Goal: Check status: Check status

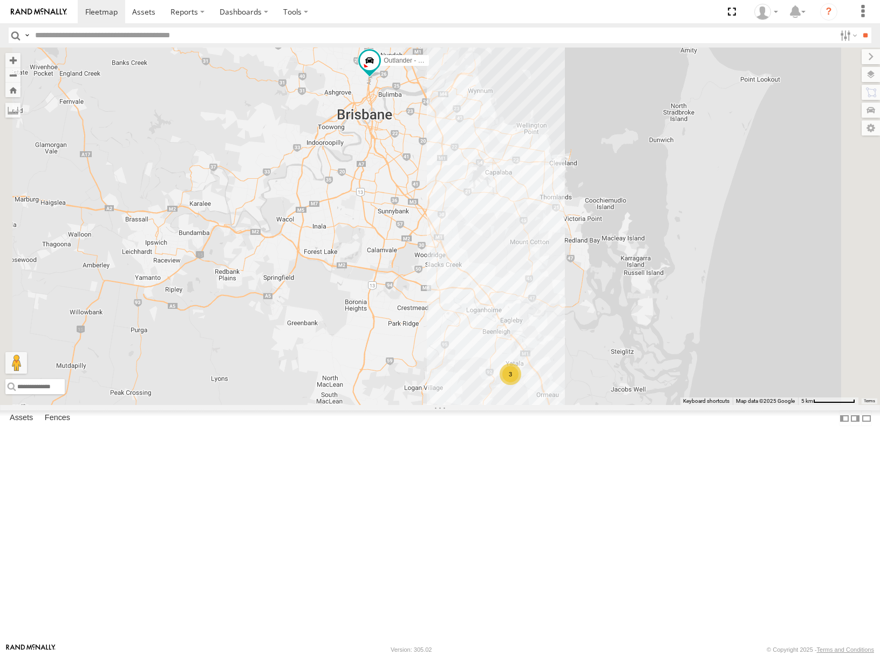
click at [521, 385] on div "3" at bounding box center [511, 374] width 22 height 22
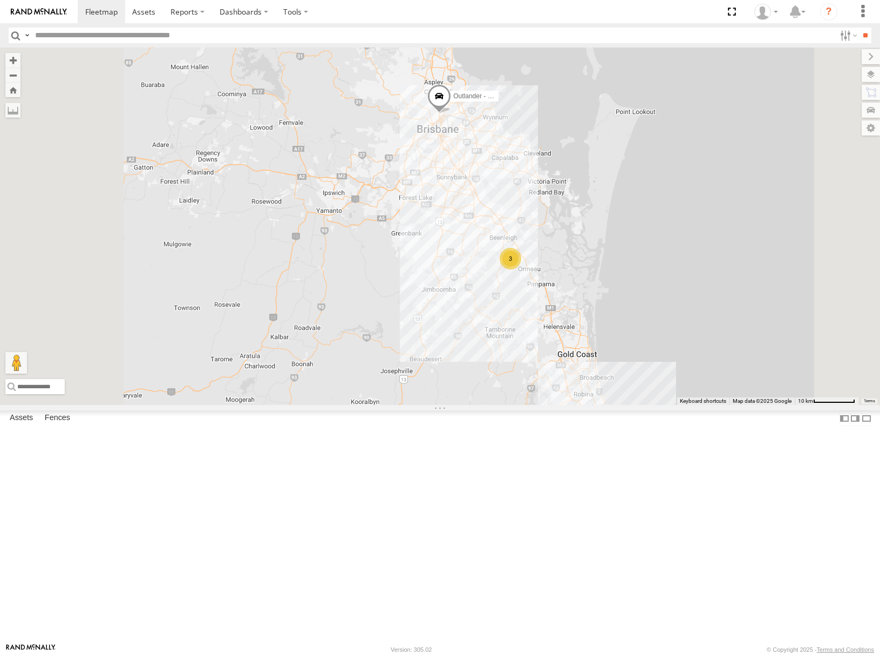
click at [521, 269] on div "3" at bounding box center [511, 259] width 22 height 22
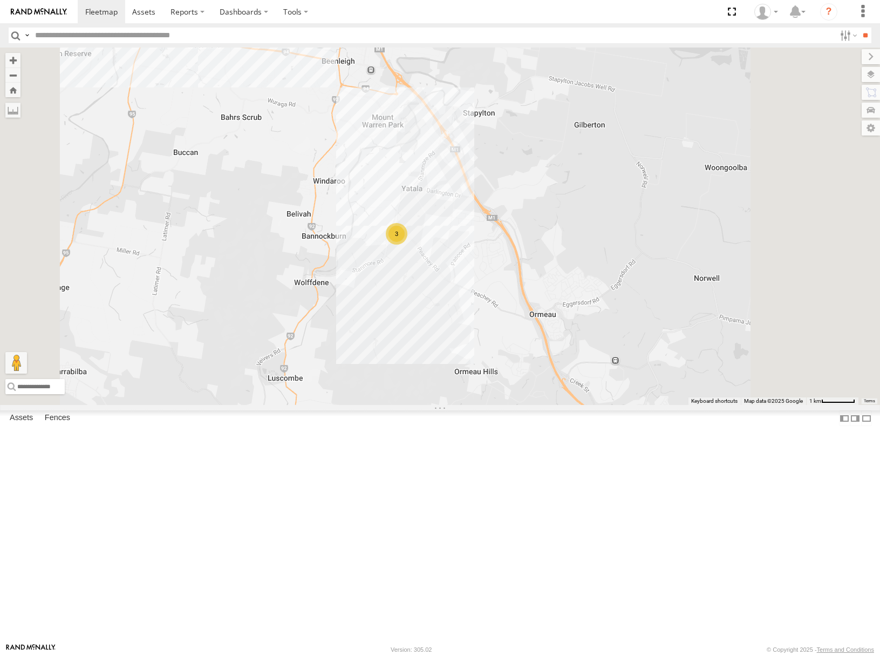
drag, startPoint x: 79, startPoint y: 191, endPoint x: 362, endPoint y: 193, distance: 283.4
click at [0, 0] on div "Outlander - 005GJ8 All Assets Airport Link Tunnel Windsor -27.43536 153.0313 Vi…" at bounding box center [0, 0] width 0 height 0
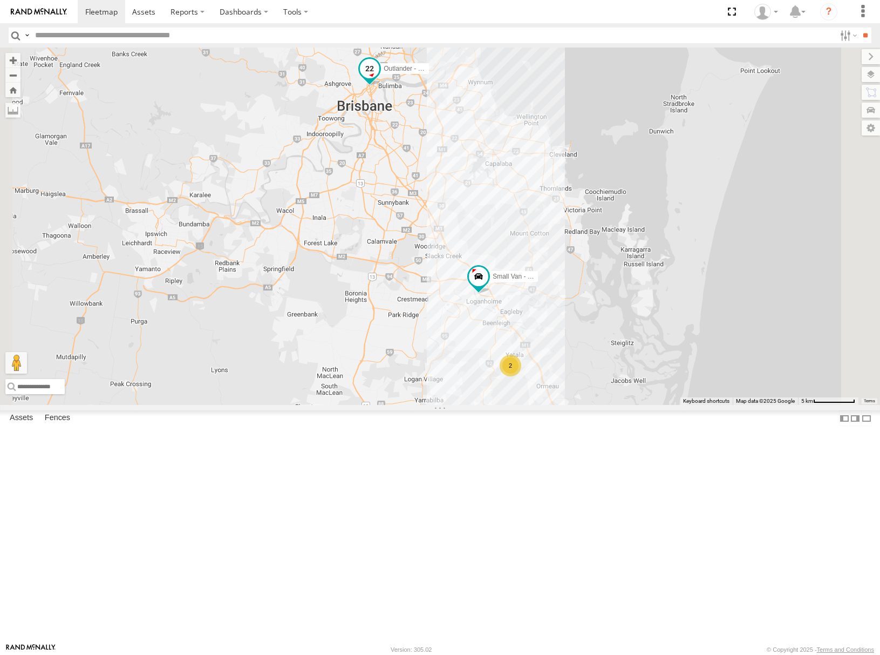
click at [379, 79] on span at bounding box center [369, 68] width 19 height 19
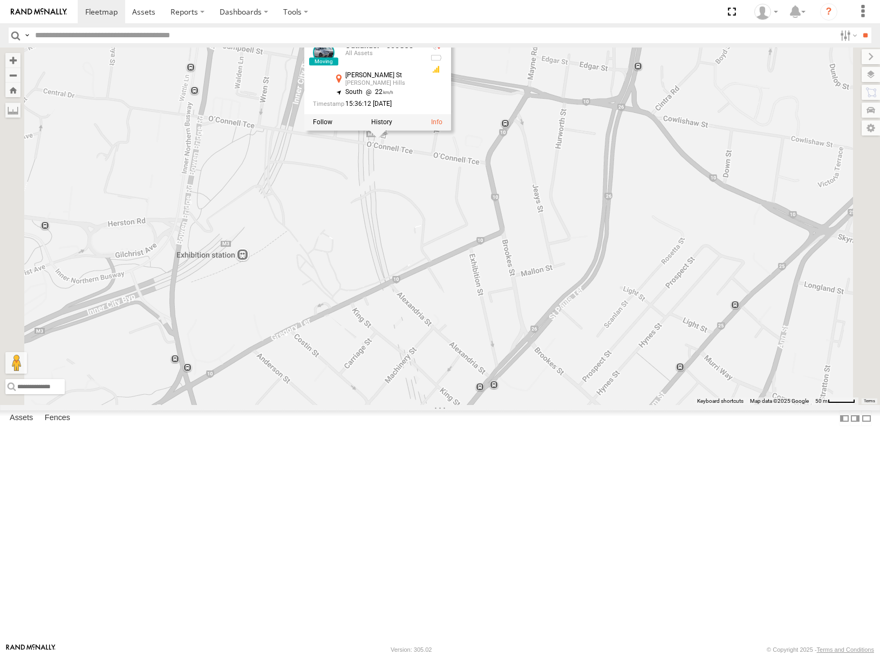
click at [522, 284] on div "Outlander - 005GJ8 Small Van - 471 BC3 Outlander - 005GJ8 All Assets [PERSON_NA…" at bounding box center [440, 225] width 880 height 357
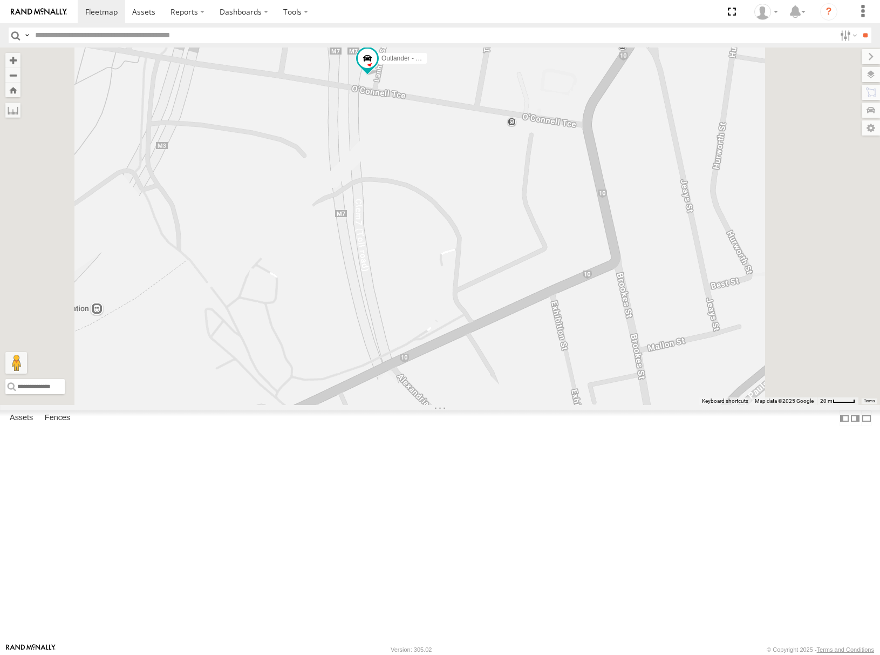
click at [0, 0] on div "Outlander - 005GJ8 All Assets Lanham St Bowen Hills -27.44824 153.03285 Video S…" at bounding box center [0, 0] width 0 height 0
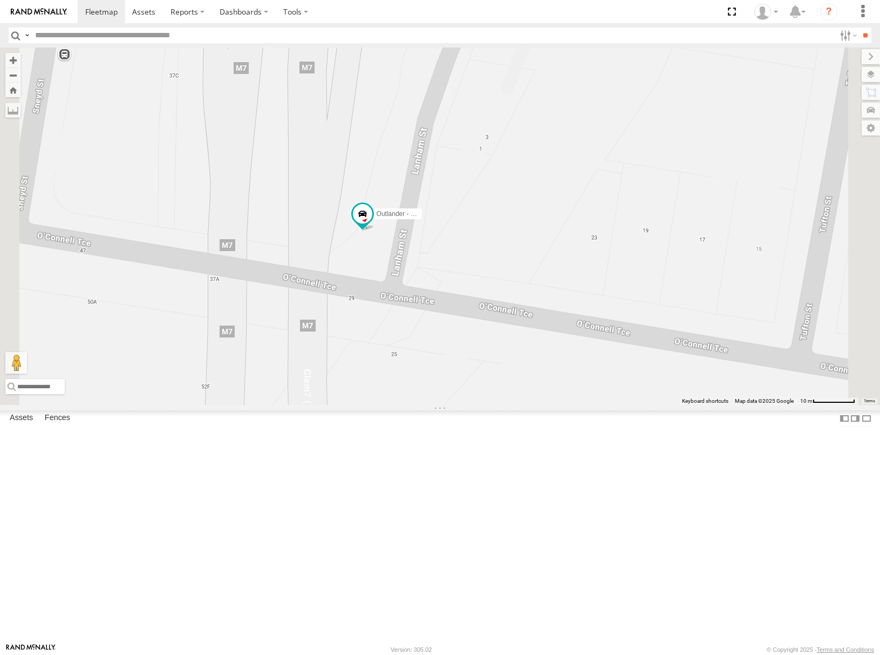
drag, startPoint x: 533, startPoint y: 193, endPoint x: 519, endPoint y: 372, distance: 179.7
click at [520, 378] on div "Outlander - 005GJ8 Small Van - 471 BC3" at bounding box center [440, 225] width 880 height 357
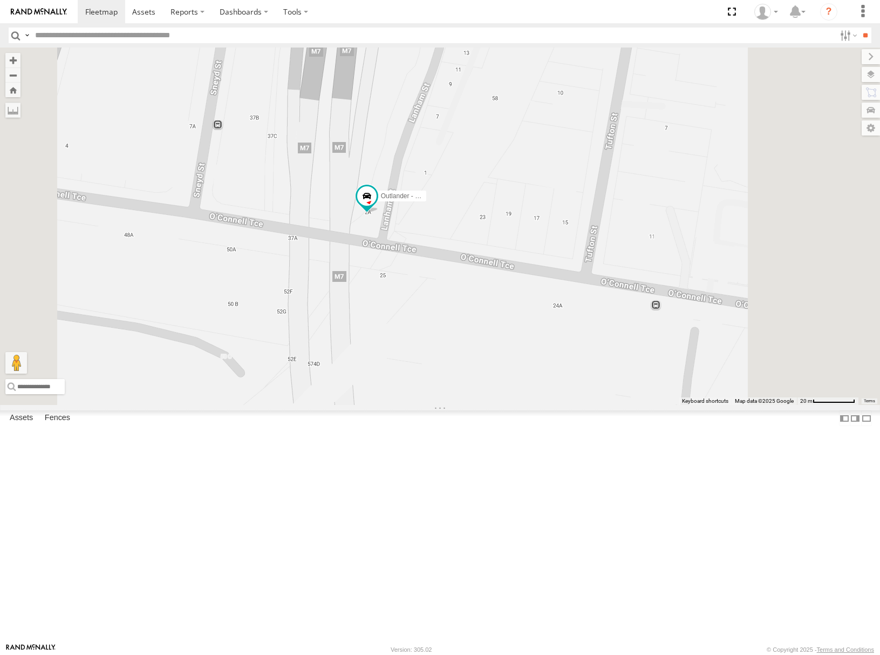
drag, startPoint x: 147, startPoint y: 313, endPoint x: 165, endPoint y: 332, distance: 26.7
click at [0, 0] on div "Outlander - 005GJ8 All Assets Lanham St Bowen Hills -27.44824 153.03285 Video S…" at bounding box center [0, 0] width 0 height 0
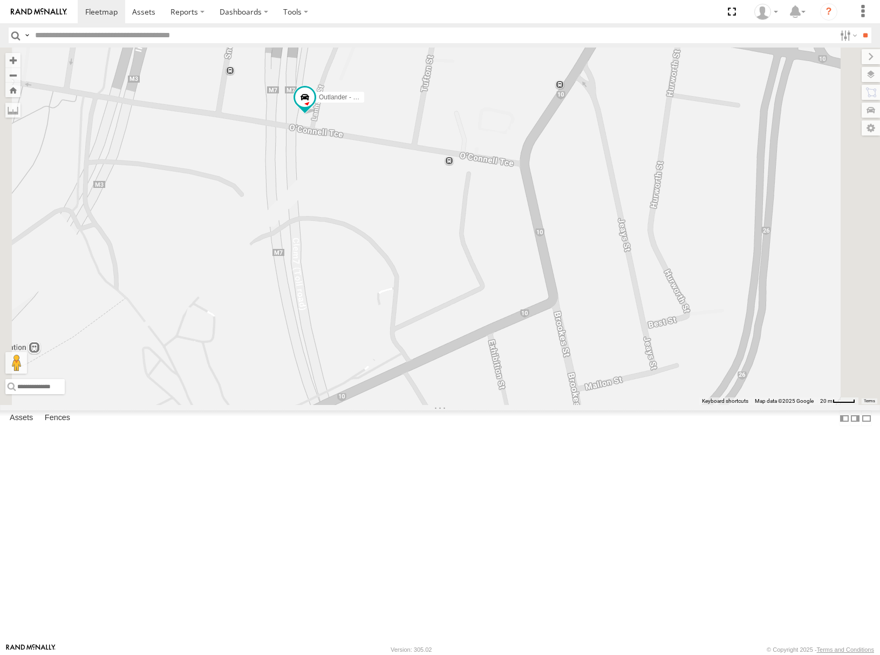
click at [452, 234] on div "Outlander - 005GJ8 Small Van - 471 BC3" at bounding box center [440, 225] width 880 height 357
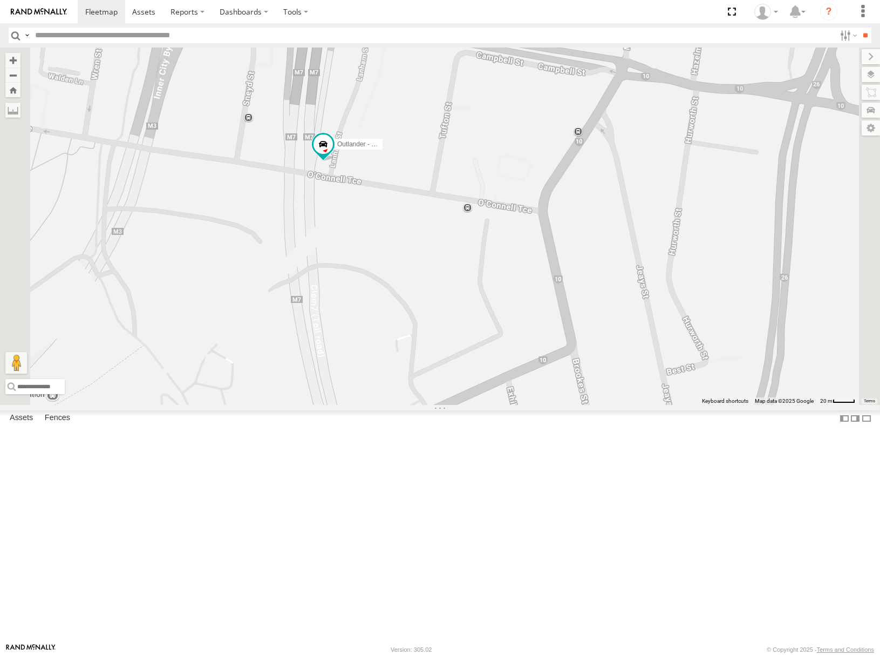
drag, startPoint x: 471, startPoint y: 252, endPoint x: 491, endPoint y: 302, distance: 54.0
click at [491, 302] on div "Outlander - 005GJ8 Small Van - 471 BC3" at bounding box center [440, 225] width 880 height 357
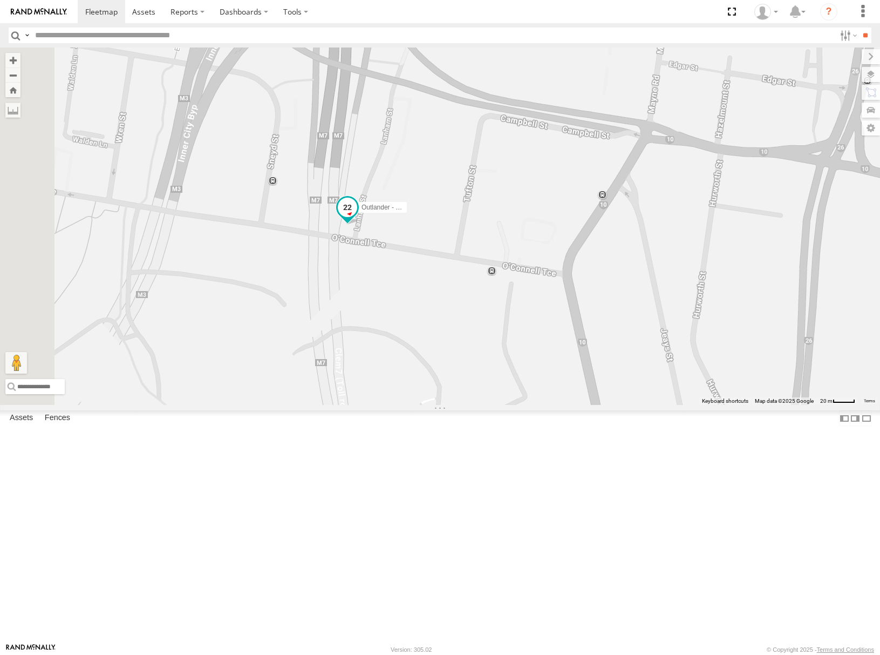
click at [357, 217] on span at bounding box center [346, 207] width 19 height 19
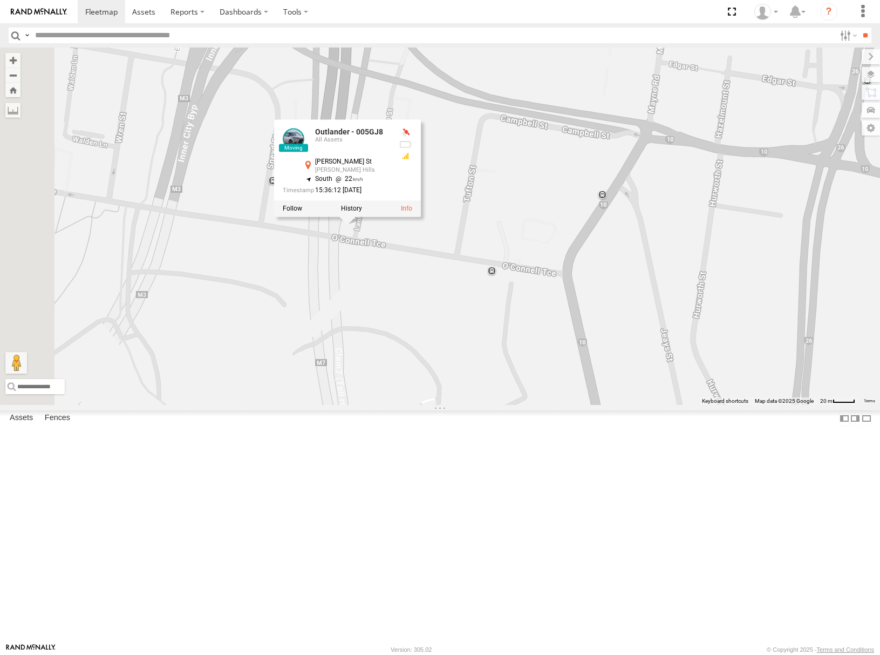
click at [493, 388] on div "Outlander - 005GJ8 Small Van - 471 BC3 Outlander - 005GJ8 All Assets [PERSON_NA…" at bounding box center [440, 225] width 880 height 357
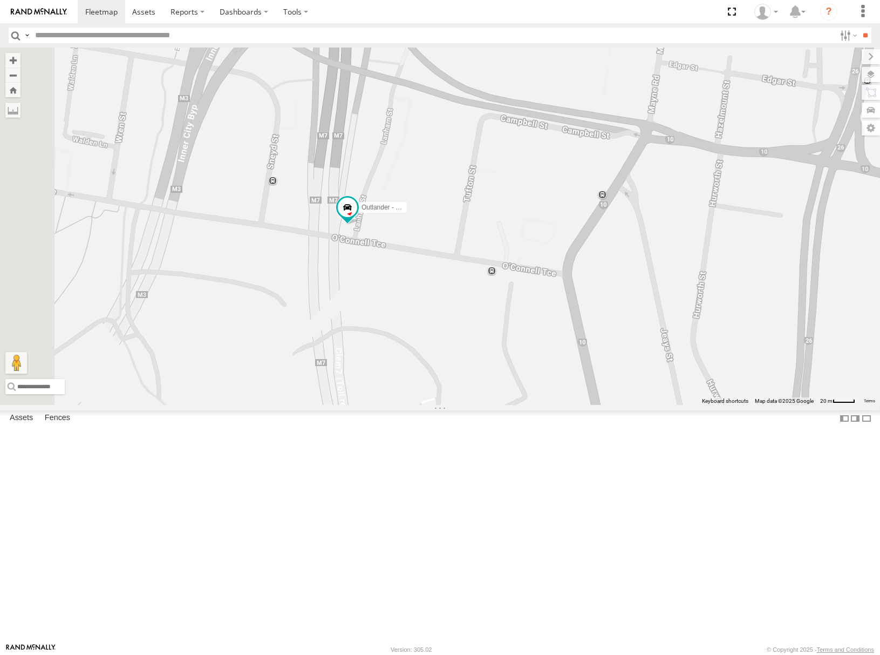
click at [495, 363] on div "Outlander - 005GJ8 Small Van - 471 BC3" at bounding box center [440, 225] width 880 height 357
click at [357, 217] on span at bounding box center [346, 207] width 19 height 19
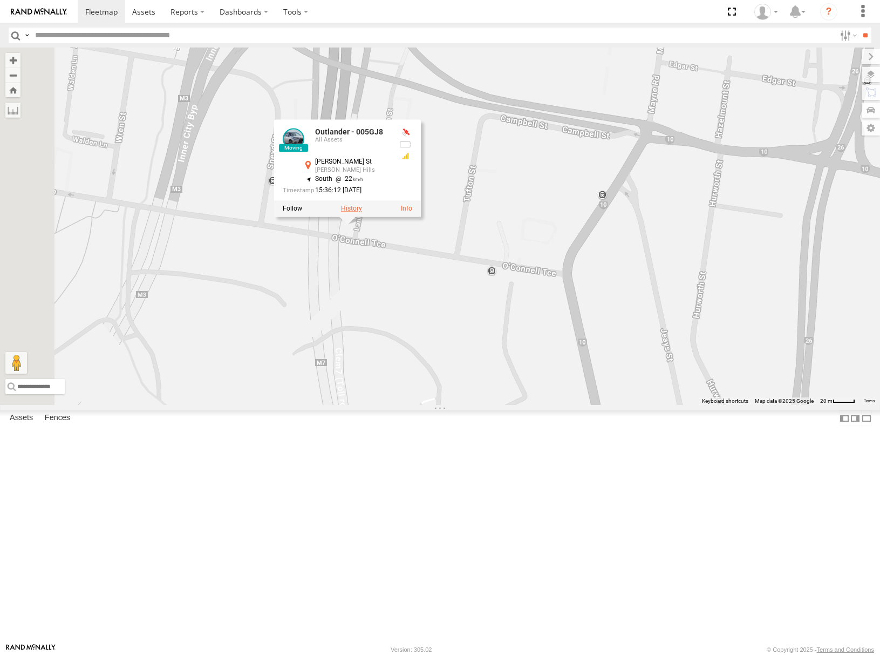
click at [362, 212] on label at bounding box center [351, 209] width 21 height 8
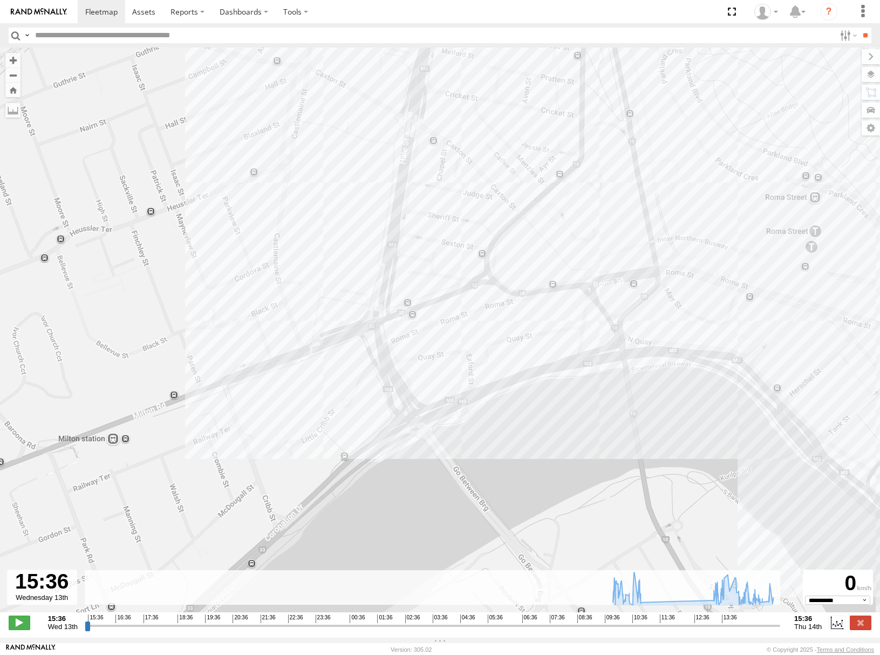
click at [259, 268] on div "Outlander - 005GJ8 10:09 Thu 10:22 Thu 10:51 Thu 11:01 Thu 13:37 Thu 13:46 Thu" at bounding box center [440, 335] width 880 height 576
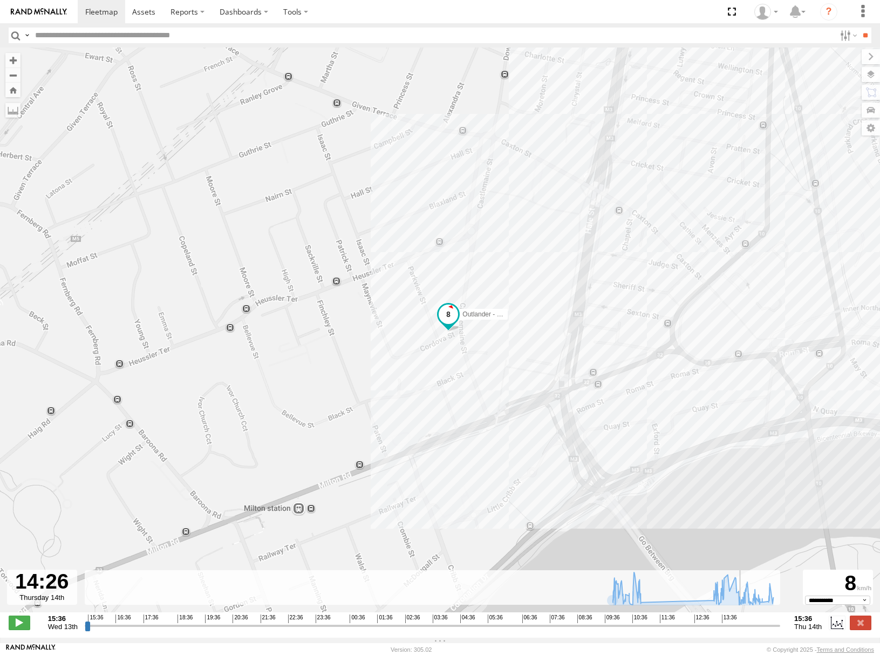
drag, startPoint x: 89, startPoint y: 632, endPoint x: 744, endPoint y: 627, distance: 655.3
type input "**********"
click at [744, 627] on input "range" at bounding box center [433, 625] width 696 height 10
